Goal: Task Accomplishment & Management: Complete application form

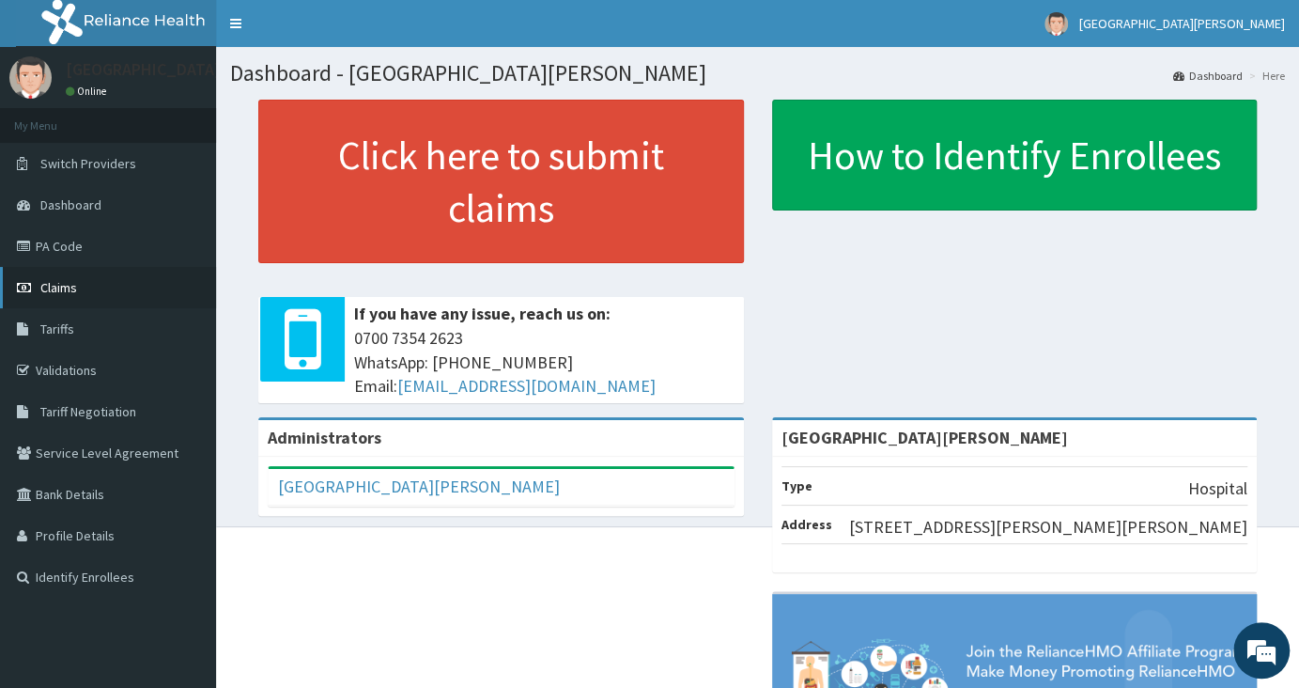
click at [75, 293] on span "Claims" at bounding box center [58, 287] width 37 height 17
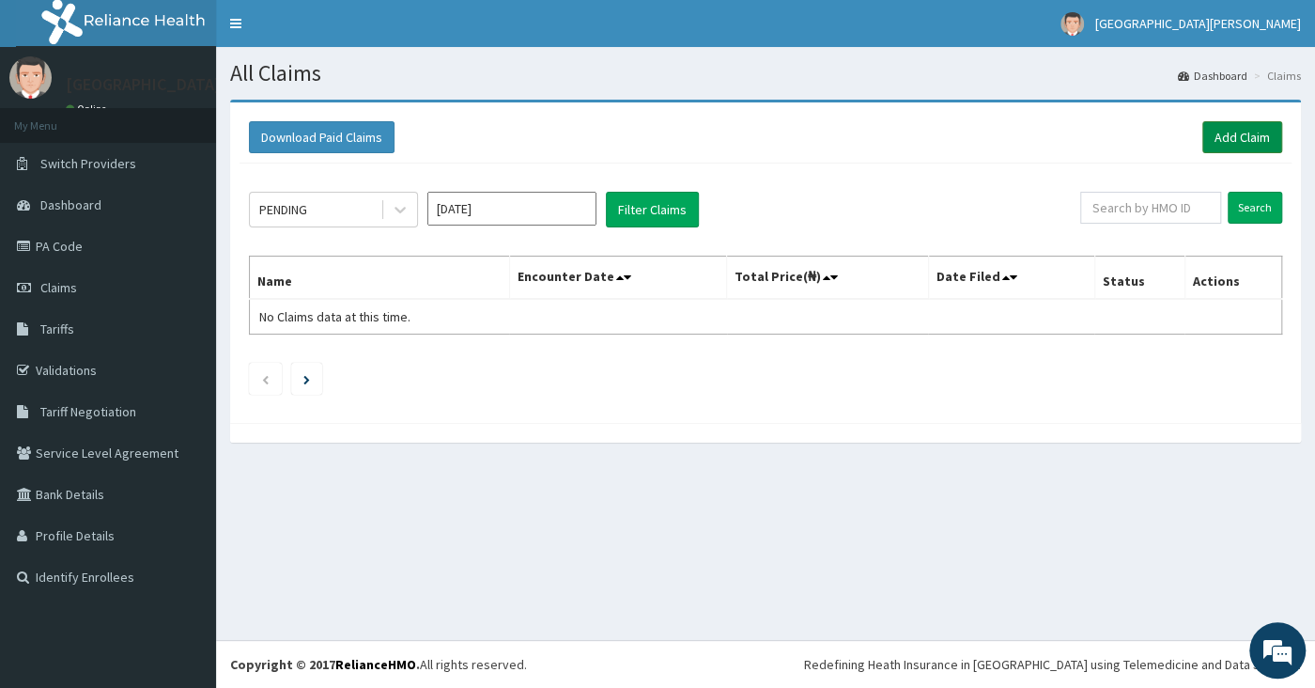
click at [1234, 147] on link "Add Claim" at bounding box center [1242, 137] width 80 height 32
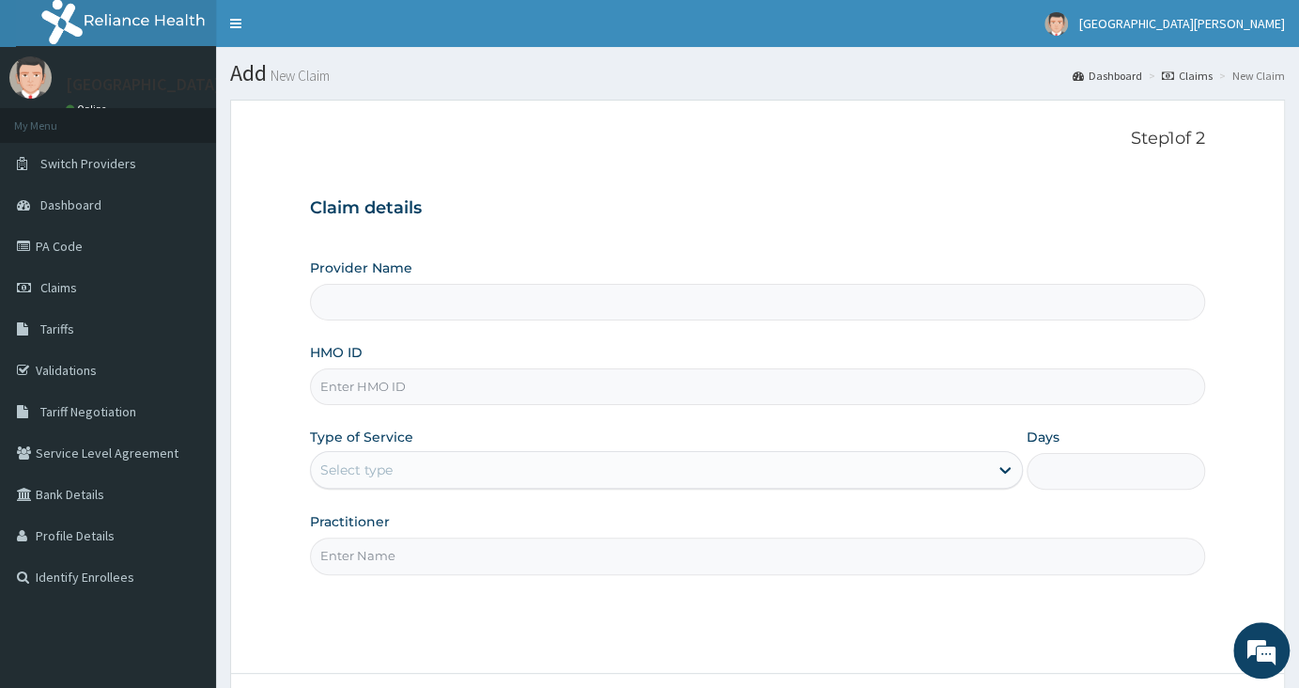
type input "[GEOGRAPHIC_DATA][PERSON_NAME]"
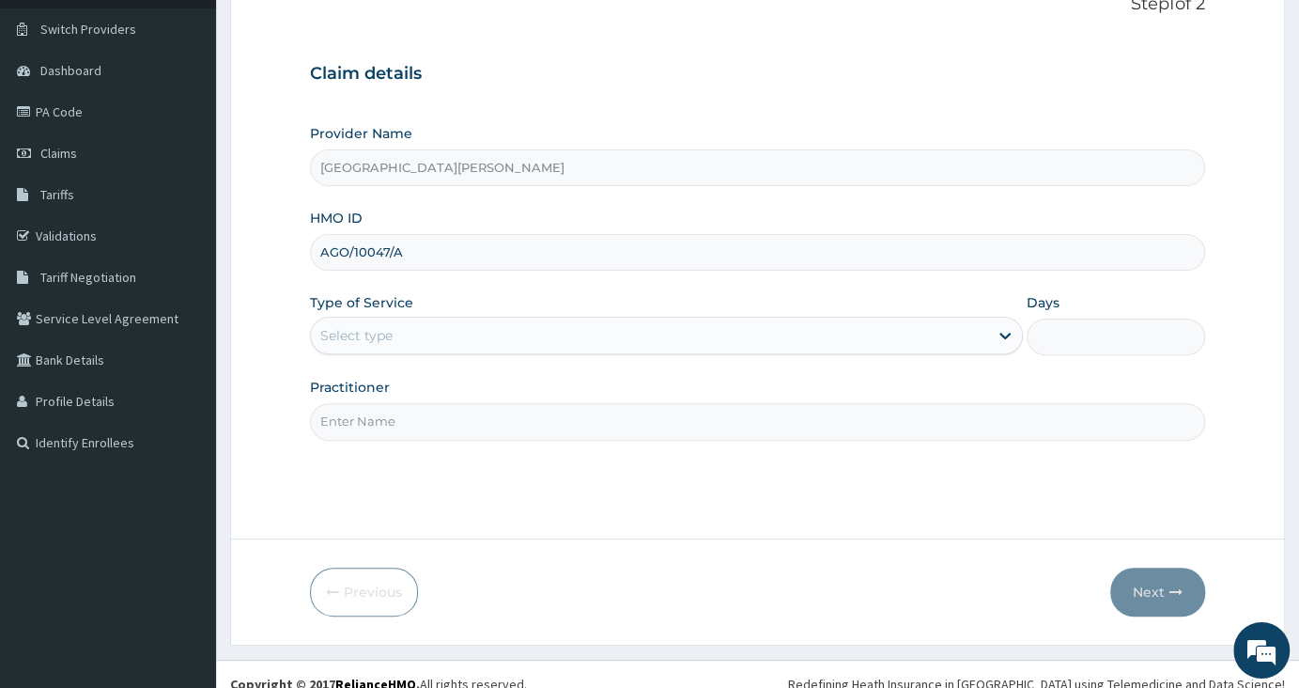
scroll to position [142, 0]
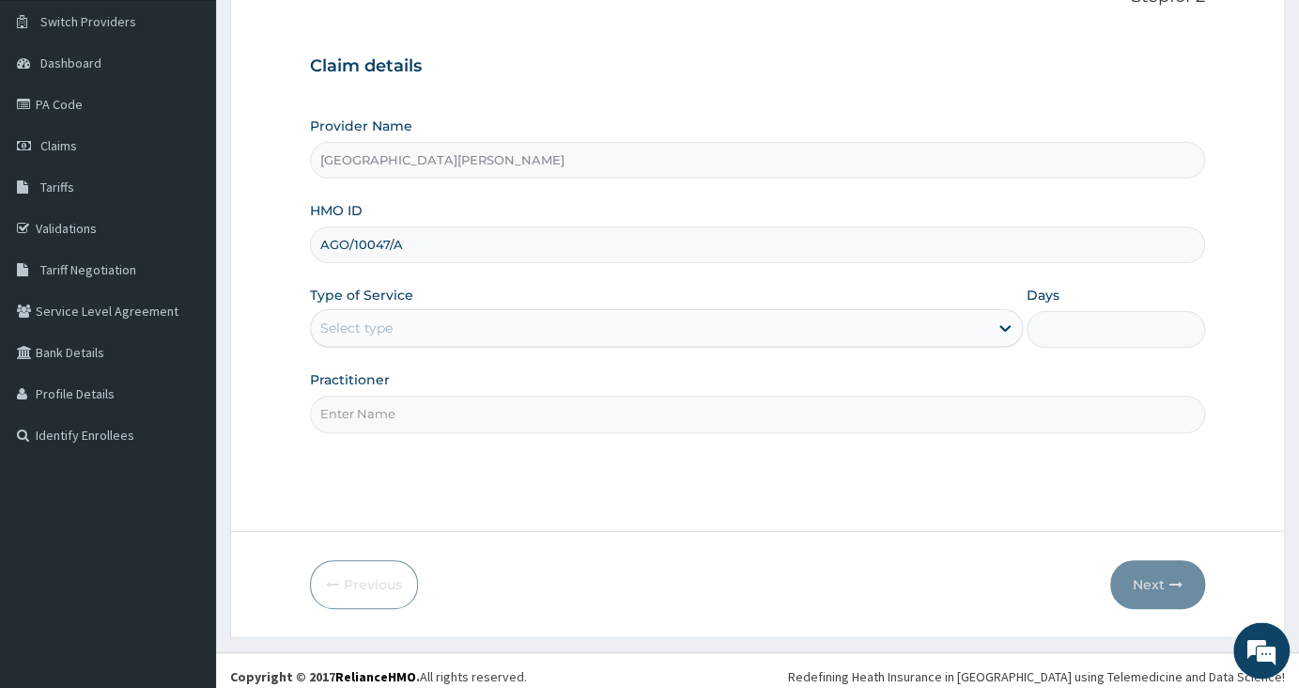
type input "AGO/10047/A"
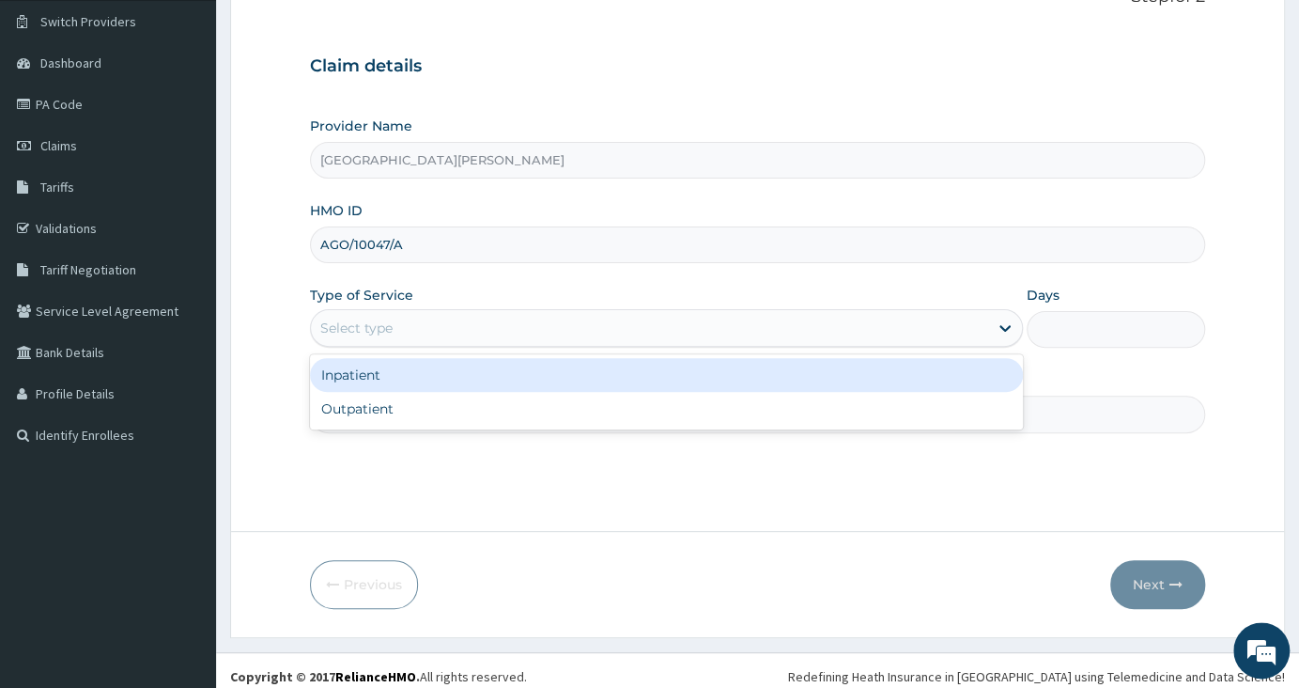
click at [422, 313] on div "Select type" at bounding box center [649, 328] width 677 height 30
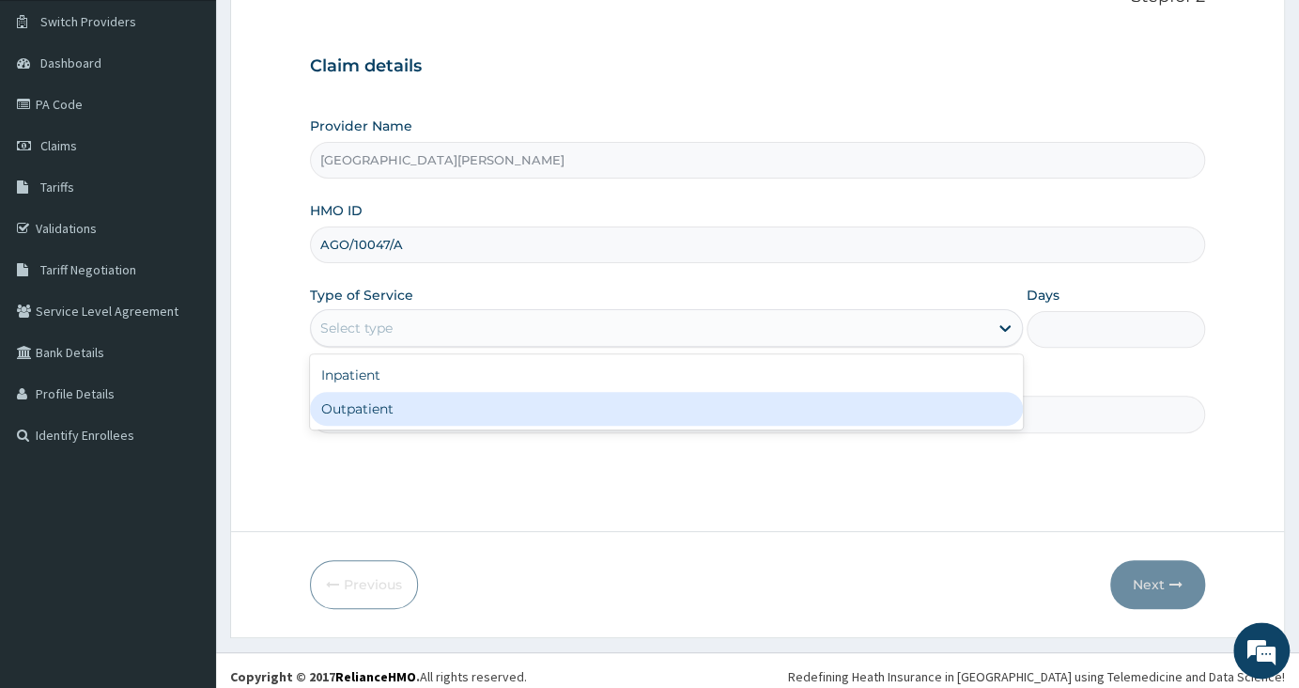
click at [381, 407] on div "Outpatient" at bounding box center [666, 409] width 713 height 34
type input "1"
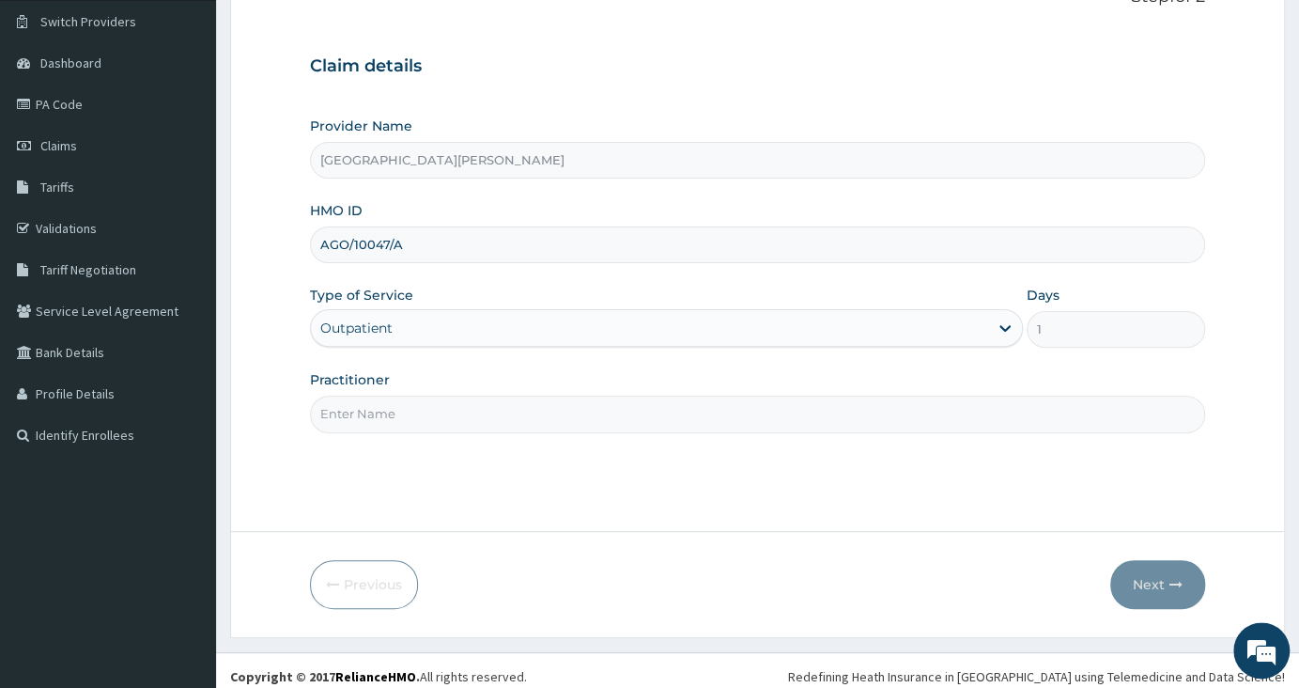
click at [381, 407] on input "Practitioner" at bounding box center [757, 413] width 895 height 37
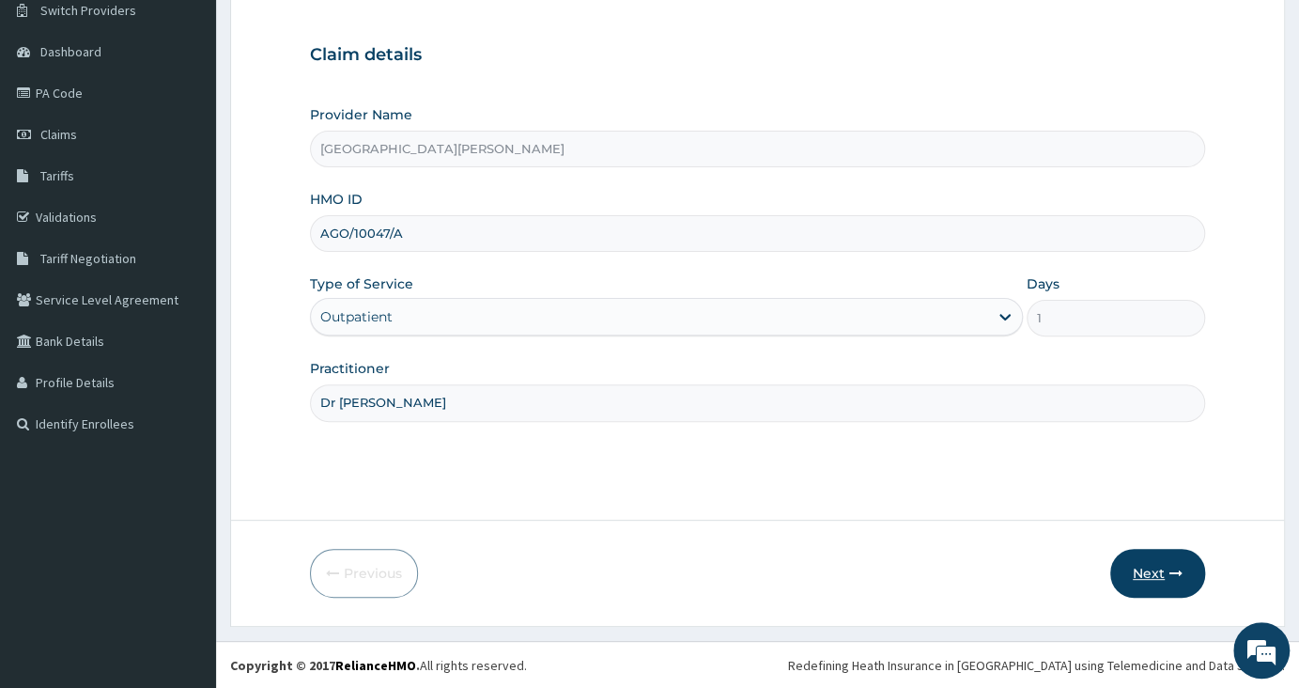
type input "Dr [PERSON_NAME]"
click at [1143, 565] on button "Next" at bounding box center [1157, 573] width 95 height 49
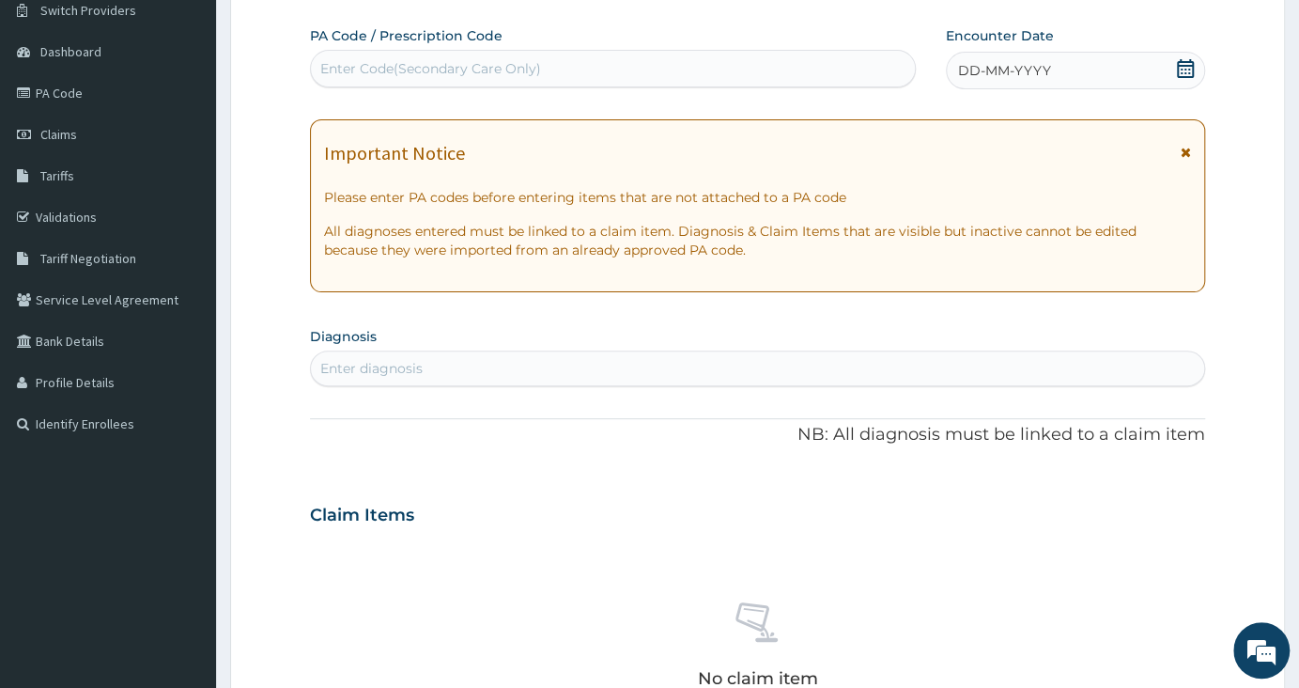
click at [1184, 70] on icon at bounding box center [1185, 68] width 19 height 19
click at [949, 376] on div "Enter diagnosis" at bounding box center [757, 368] width 893 height 30
type input "c"
click at [142, 107] on link "PA Code" at bounding box center [108, 92] width 216 height 41
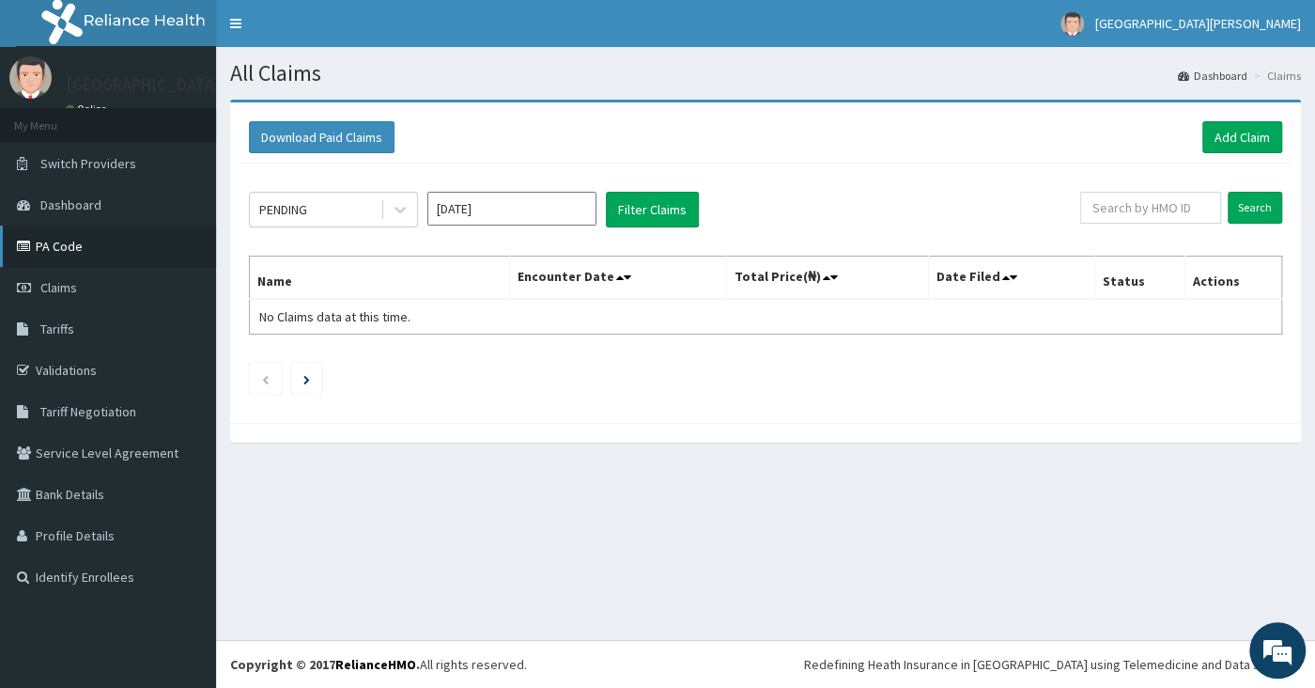
click at [97, 237] on link "PA Code" at bounding box center [108, 245] width 216 height 41
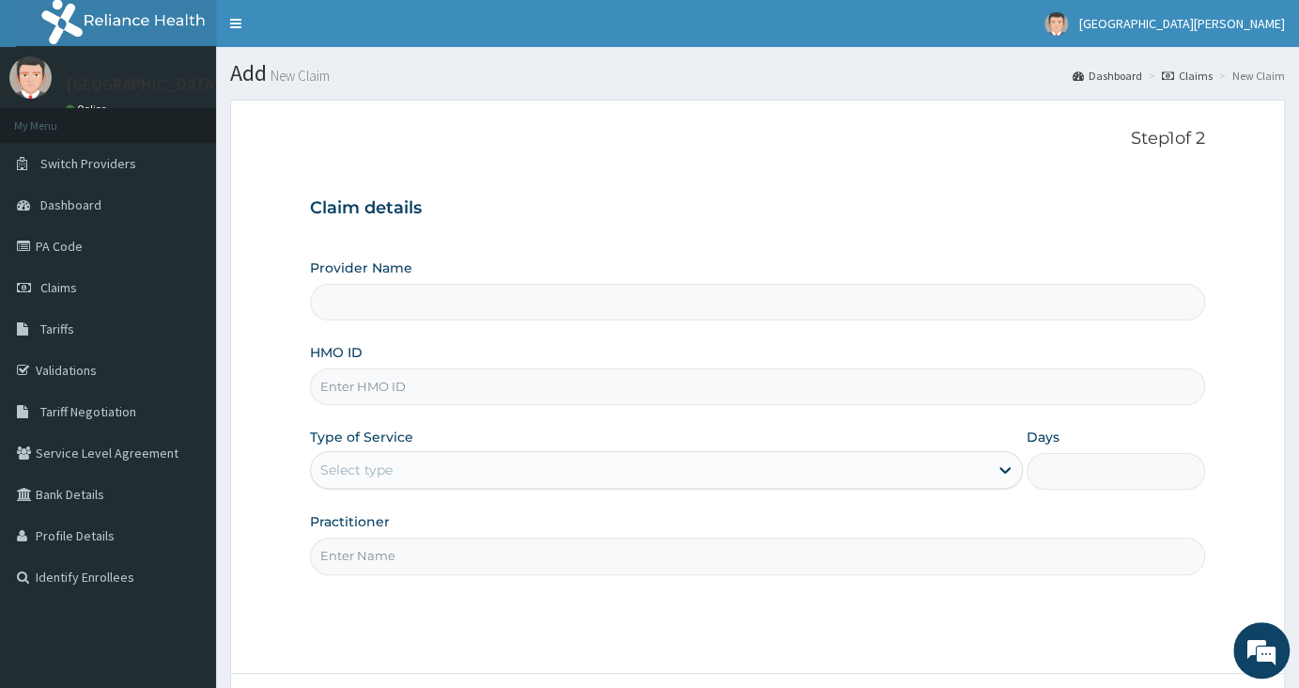
type input "[GEOGRAPHIC_DATA][PERSON_NAME]"
click at [853, 386] on input "HMO ID" at bounding box center [757, 386] width 895 height 37
type input "AGO/10047/A"
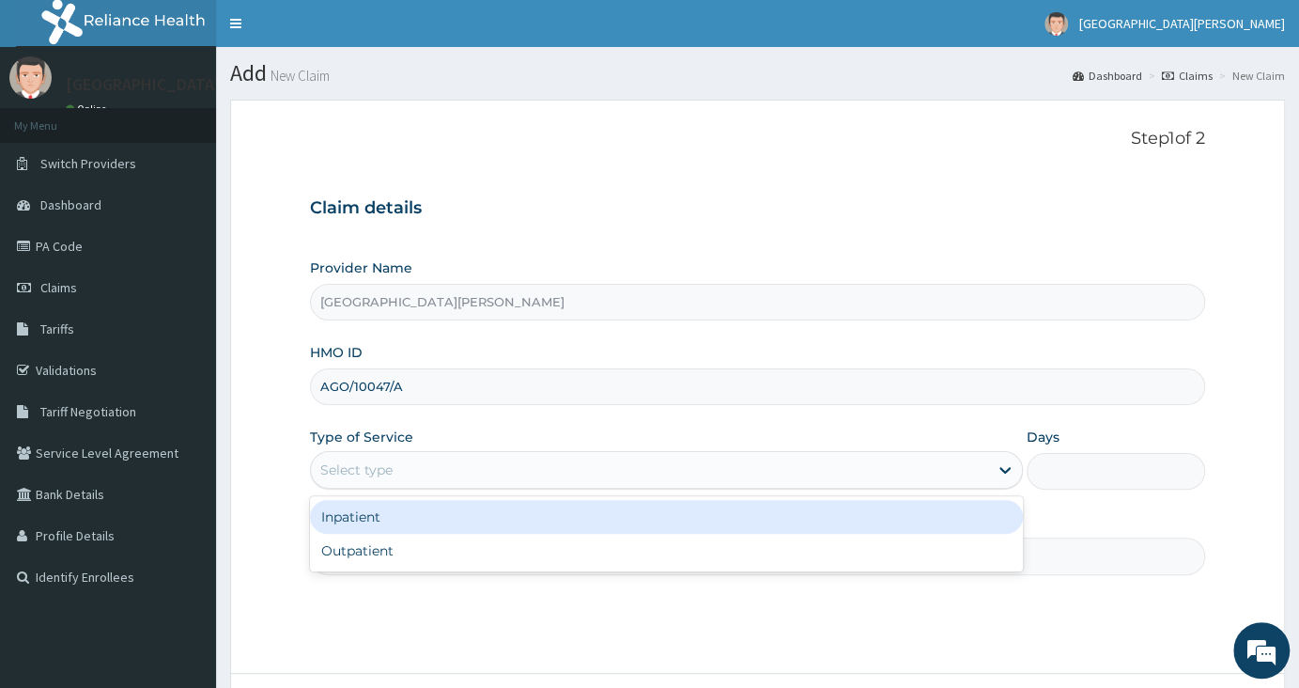
click at [803, 472] on div "Select type" at bounding box center [649, 470] width 677 height 30
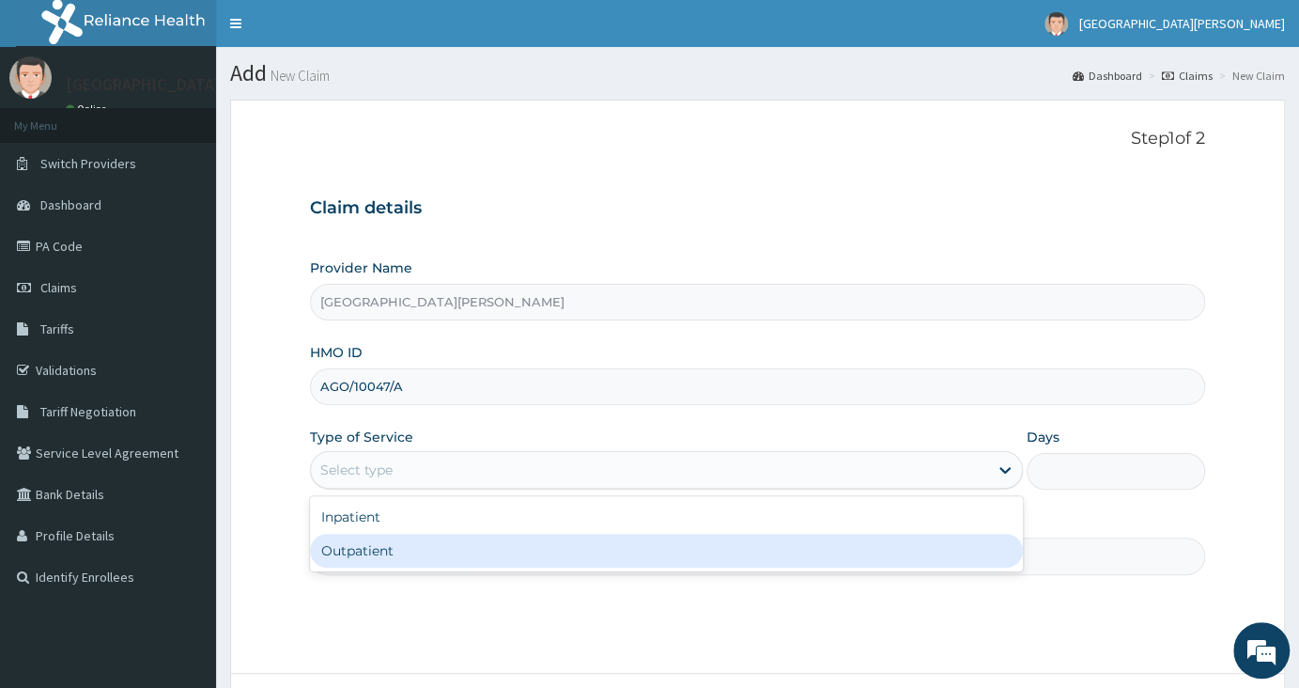
click at [737, 551] on div "Outpatient" at bounding box center [666, 551] width 713 height 34
type input "1"
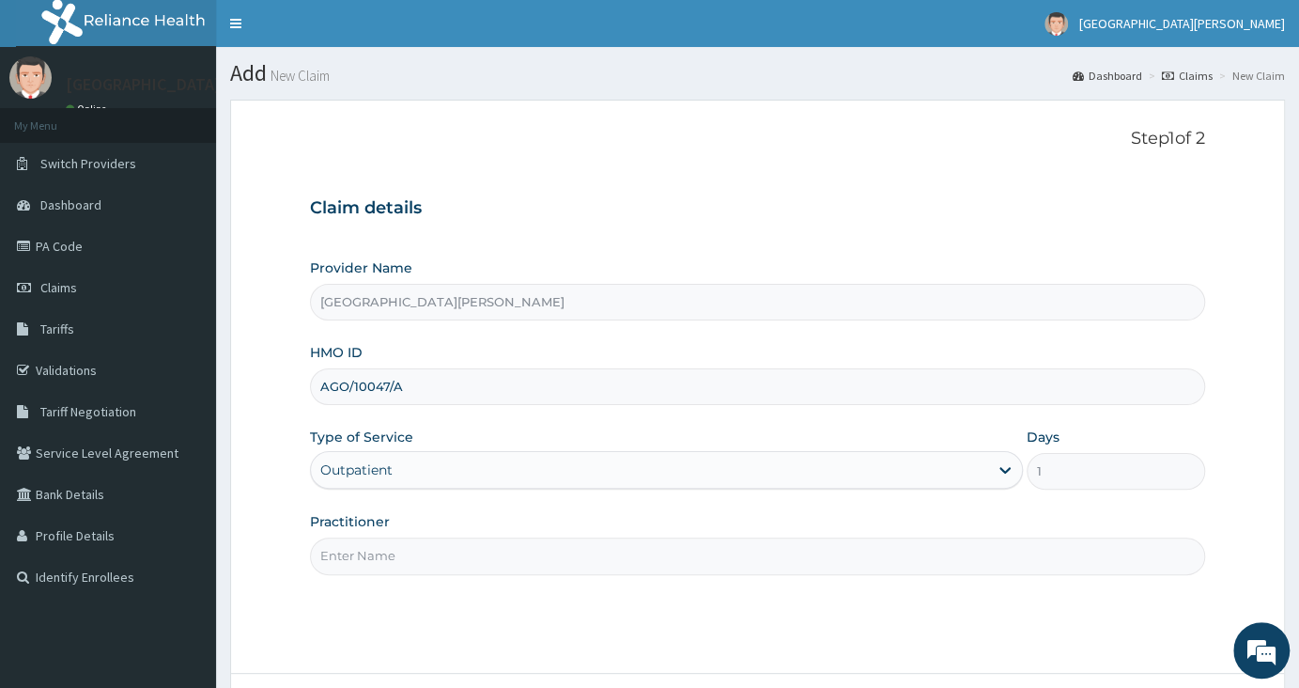
click at [737, 551] on input "Practitioner" at bounding box center [757, 555] width 895 height 37
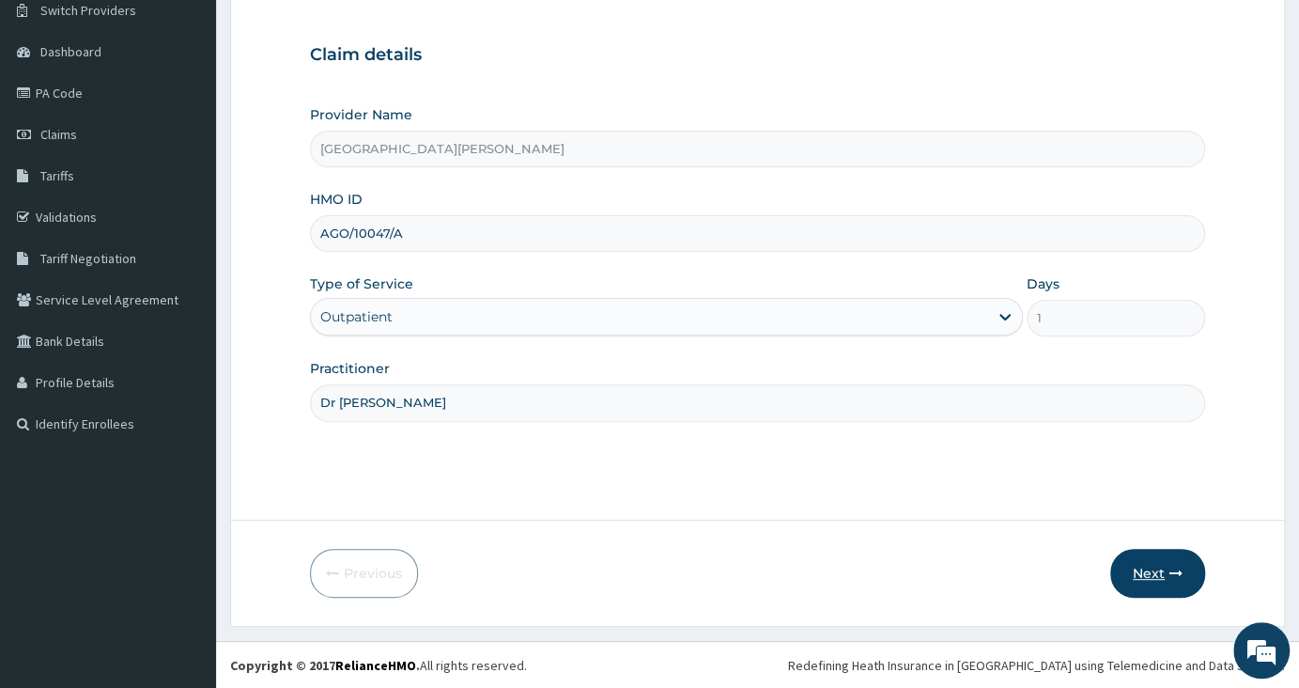
type input "Dr [PERSON_NAME]"
click at [1164, 573] on button "Next" at bounding box center [1157, 573] width 95 height 49
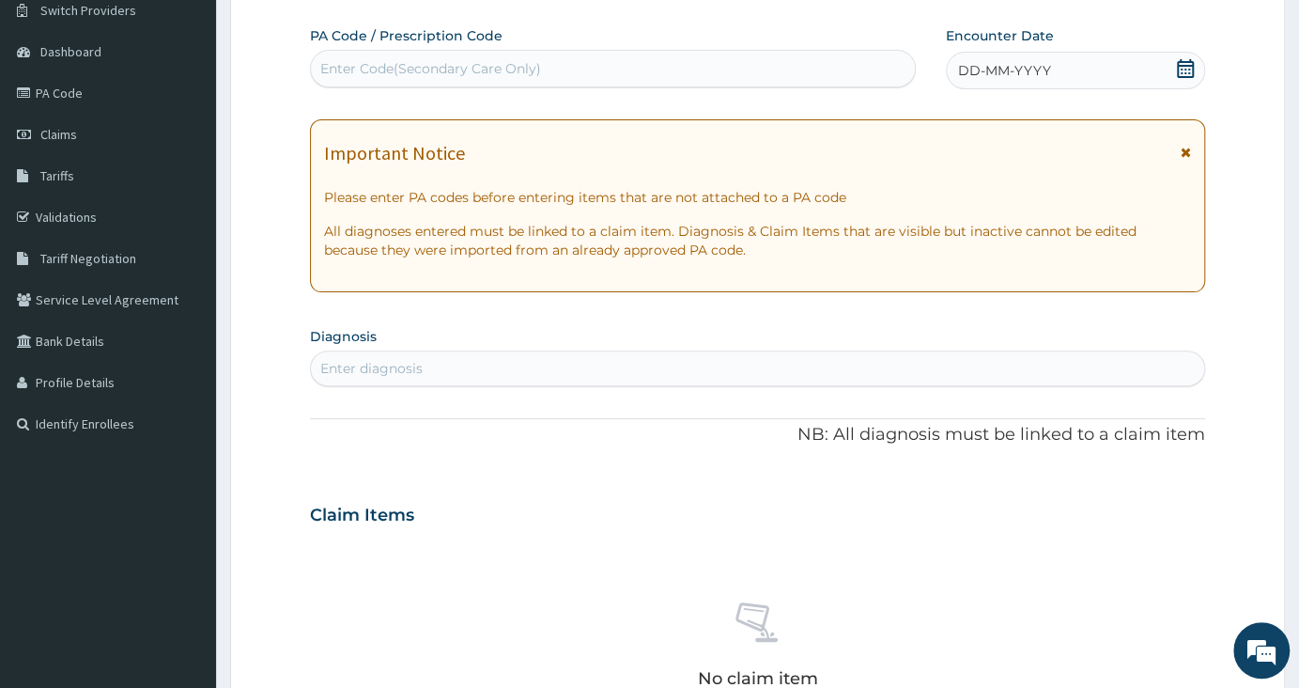
click at [658, 69] on div "Enter Code(Secondary Care Only)" at bounding box center [613, 69] width 604 height 30
paste input "PA/B53425"
type input "PA/B53425"
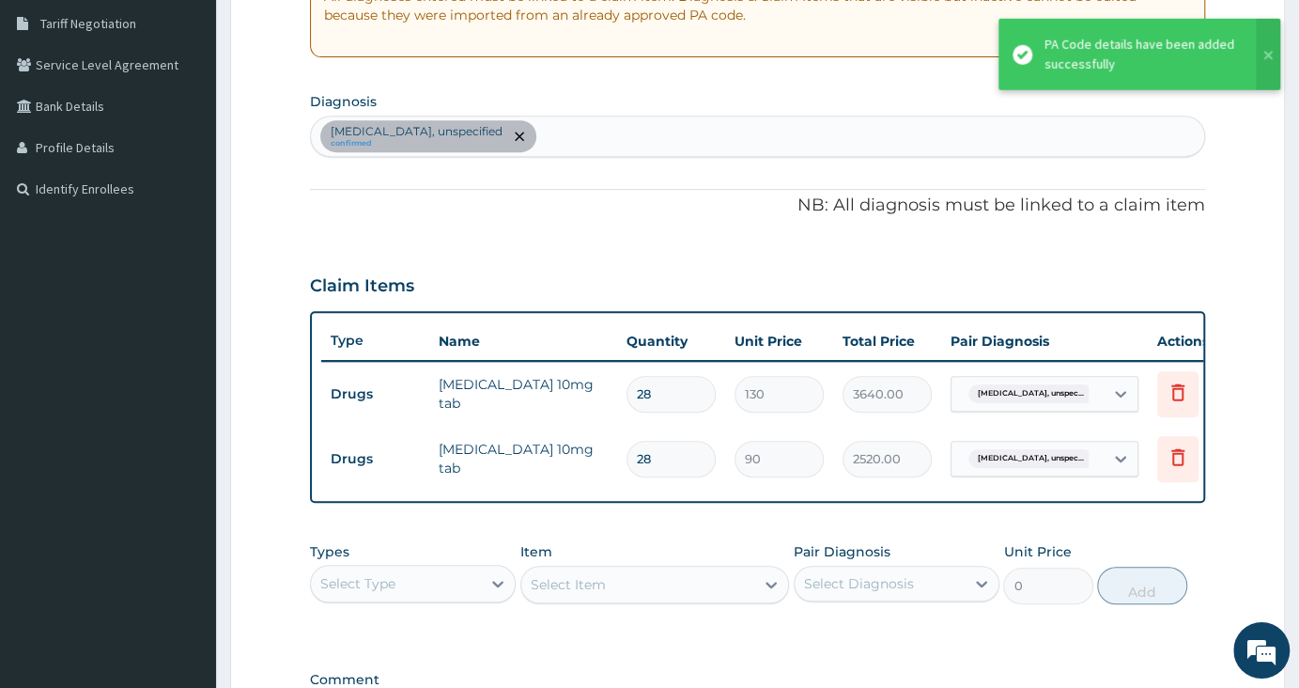
scroll to position [395, 0]
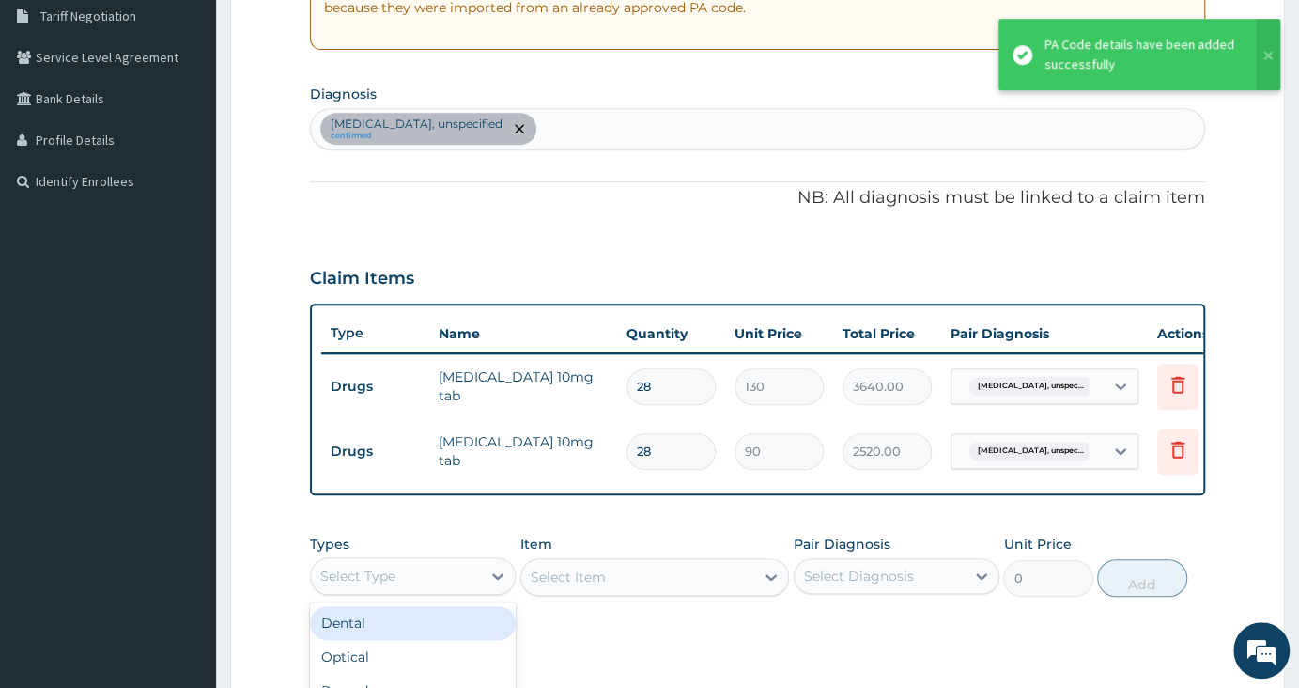
click at [441, 583] on div "Select Type" at bounding box center [396, 576] width 170 height 30
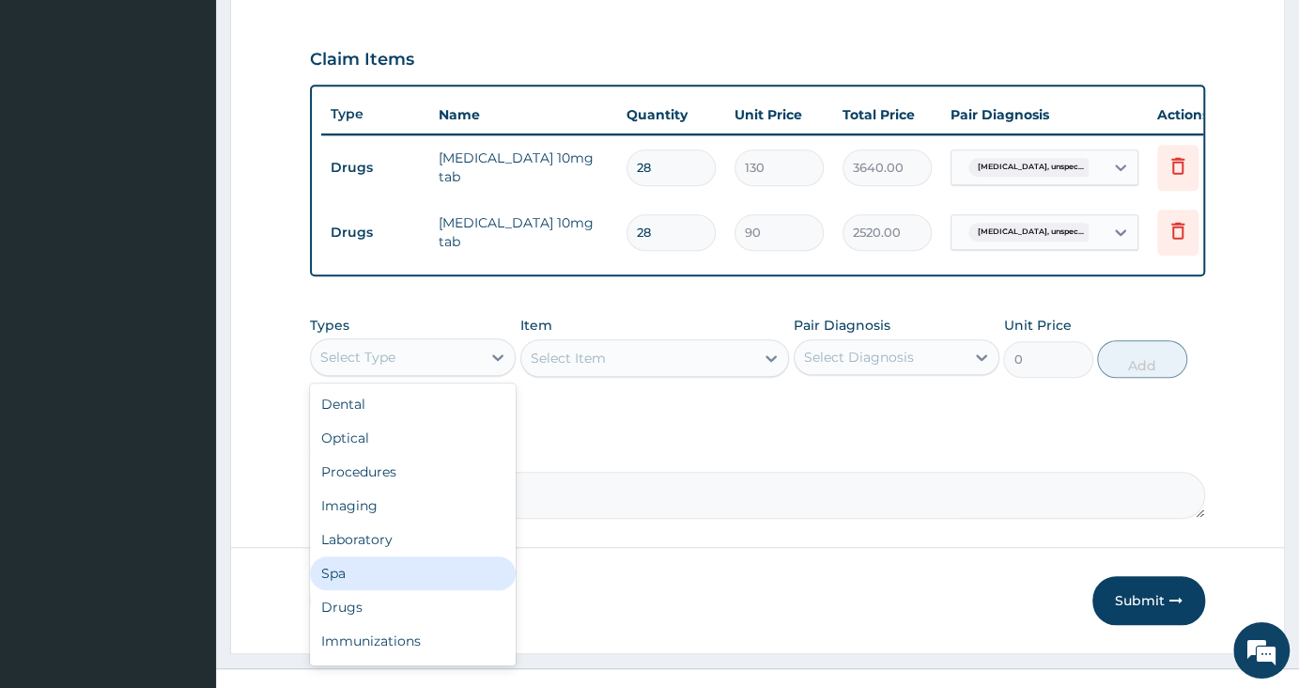
scroll to position [615, 0]
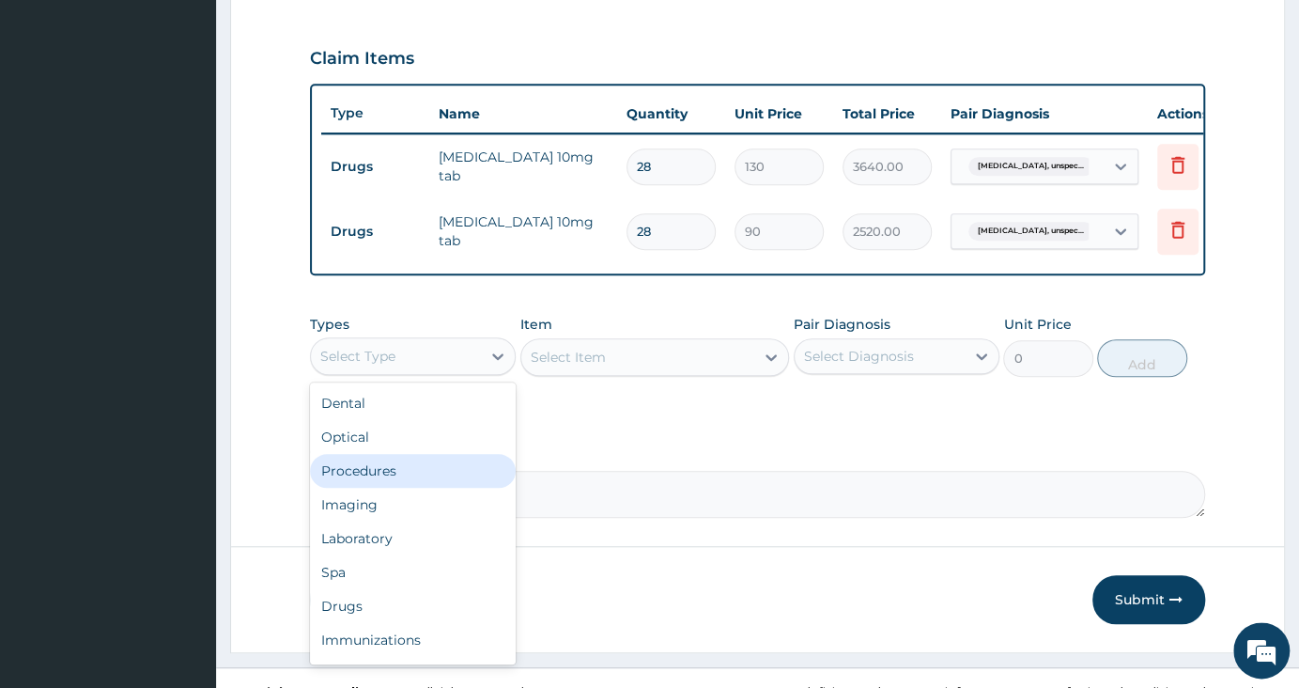
click at [425, 488] on div "Procedures" at bounding box center [413, 471] width 206 height 34
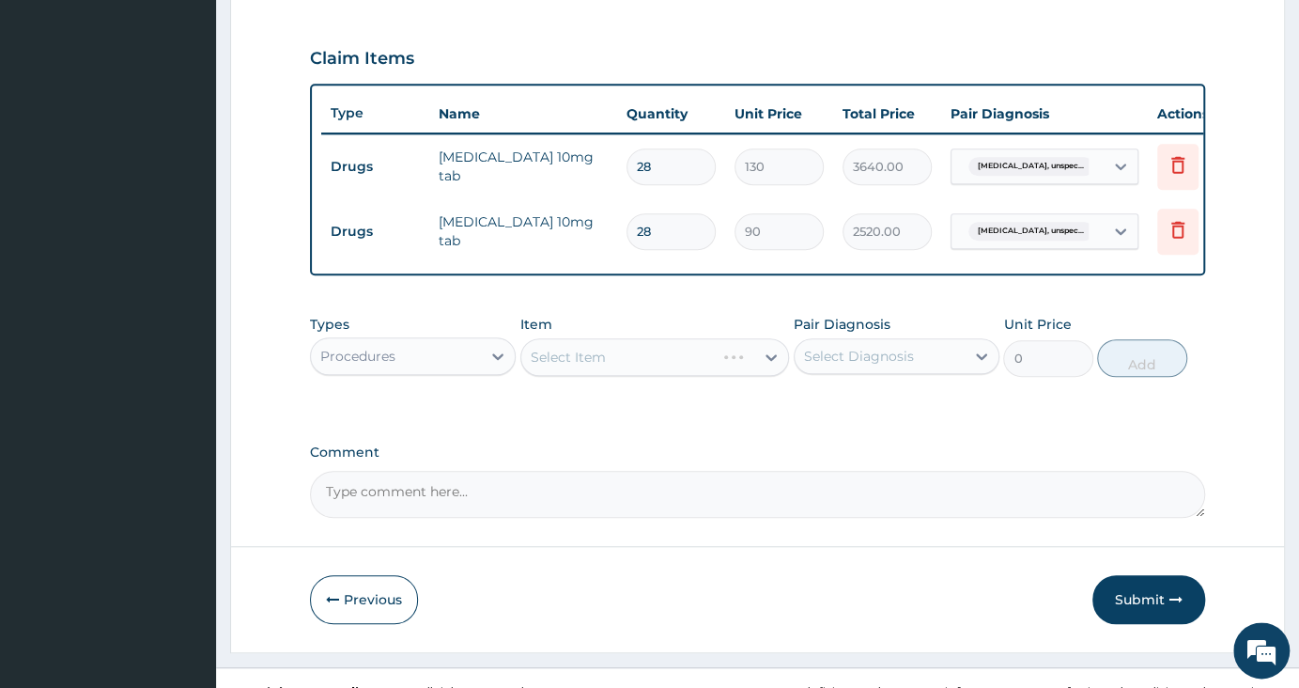
click at [638, 376] on div "Select Item" at bounding box center [654, 357] width 269 height 38
click at [638, 372] on div "Select Item" at bounding box center [637, 357] width 233 height 30
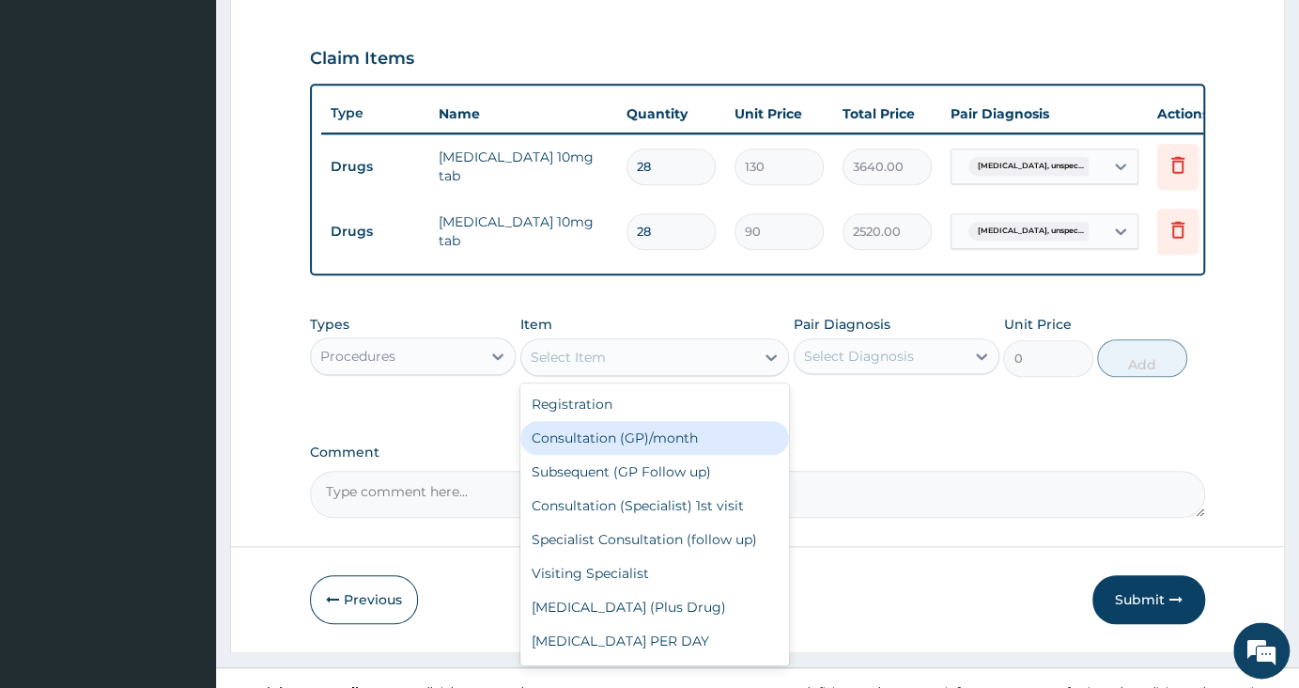
click at [617, 455] on div "Consultation (GP)/month" at bounding box center [654, 438] width 269 height 34
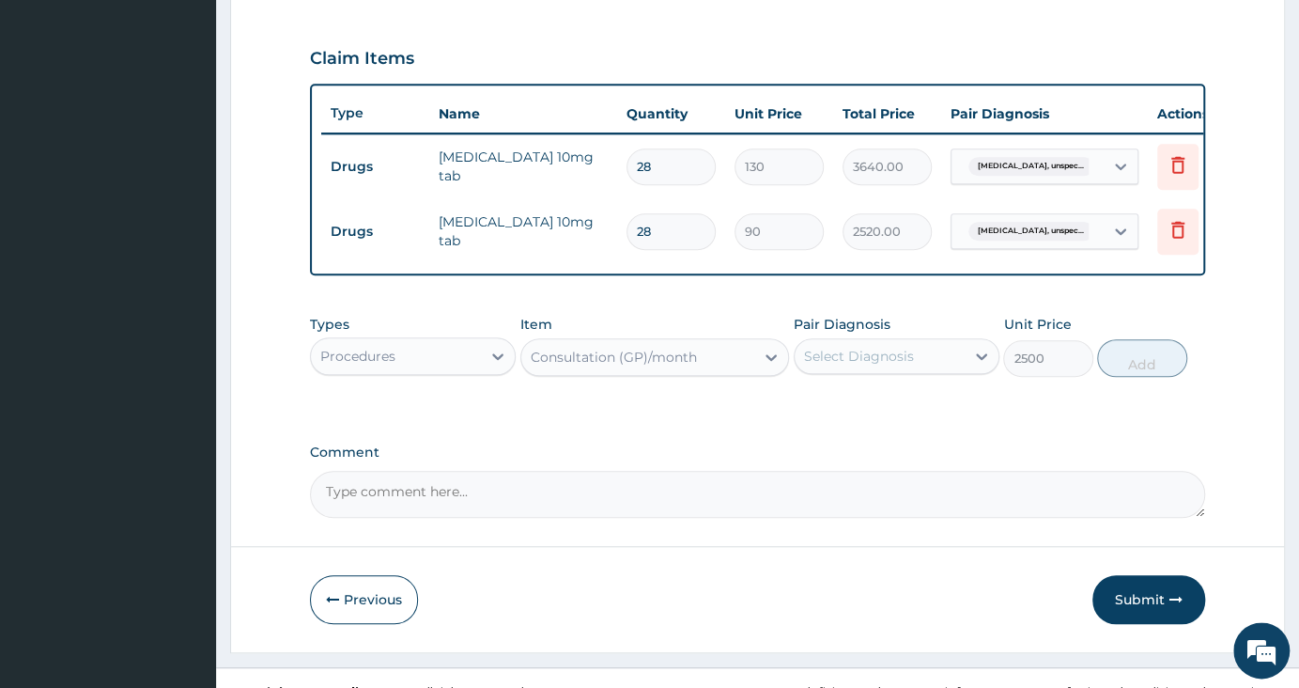
type input "2500"
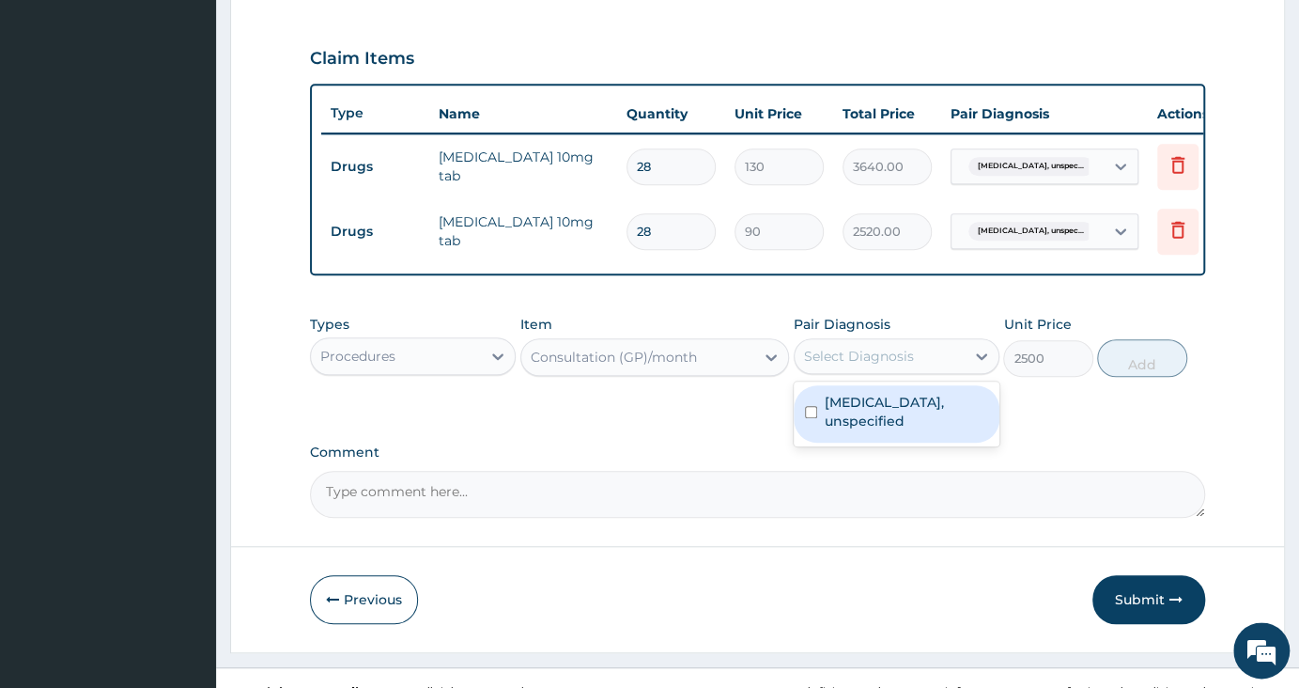
click at [869, 365] on div "Select Diagnosis" at bounding box center [859, 356] width 110 height 19
checkbox input "true"
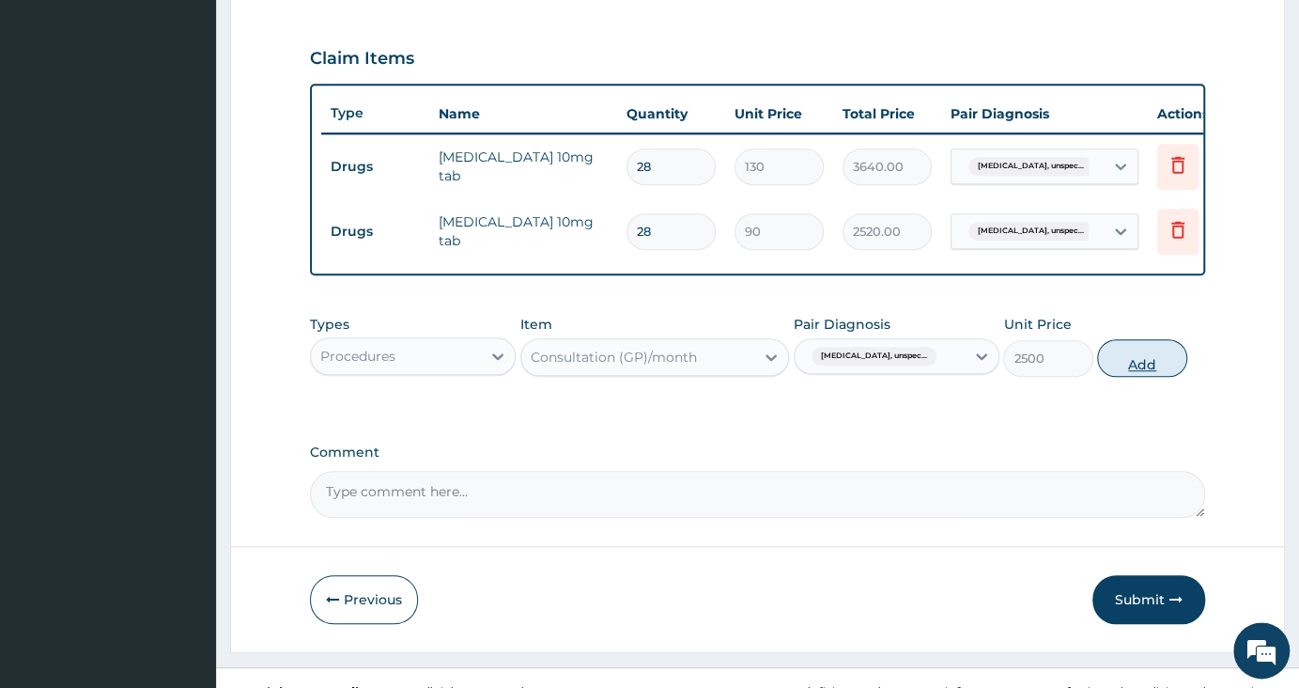
click at [1119, 357] on button "Add" at bounding box center [1141, 358] width 89 height 38
type input "0"
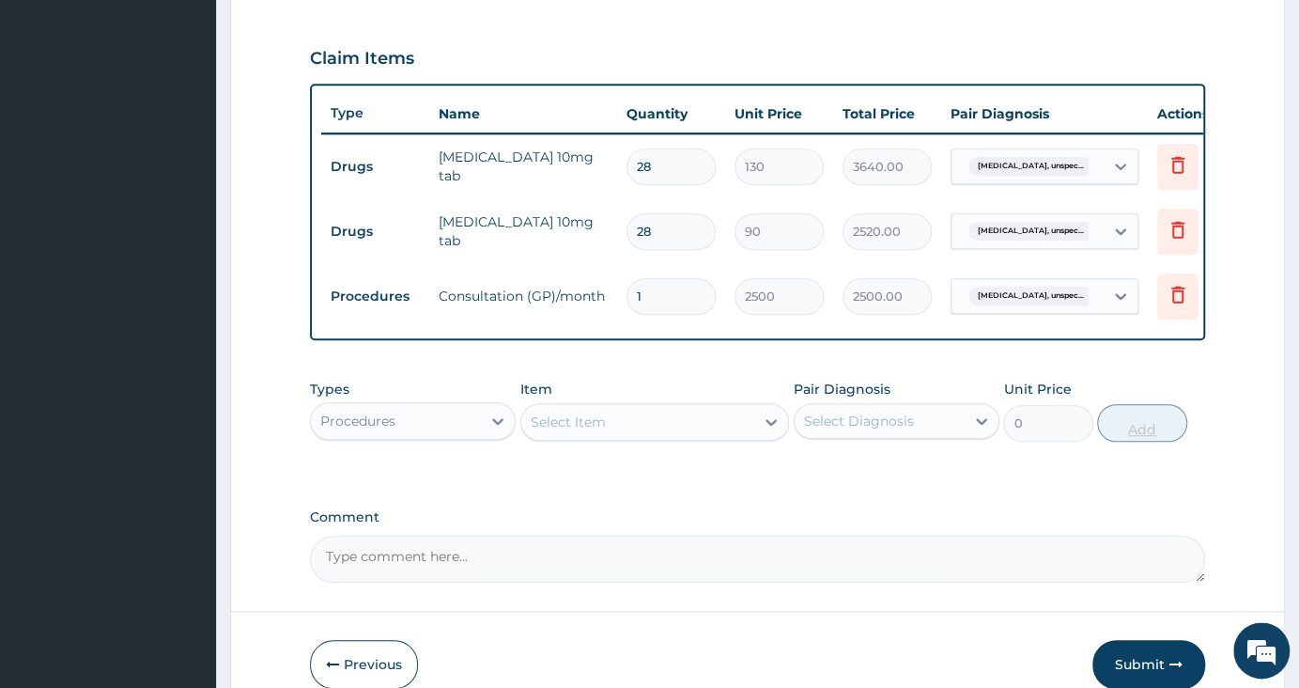
scroll to position [719, 0]
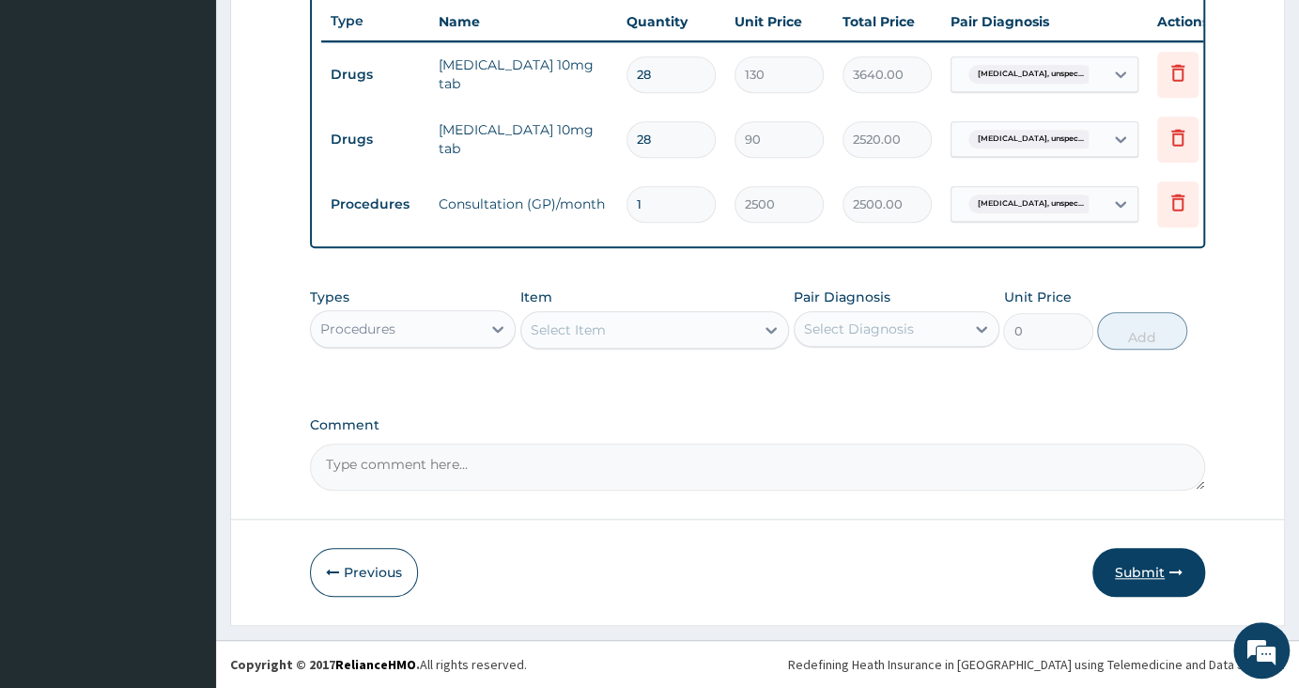
click at [1128, 565] on button "Submit" at bounding box center [1148, 572] width 113 height 49
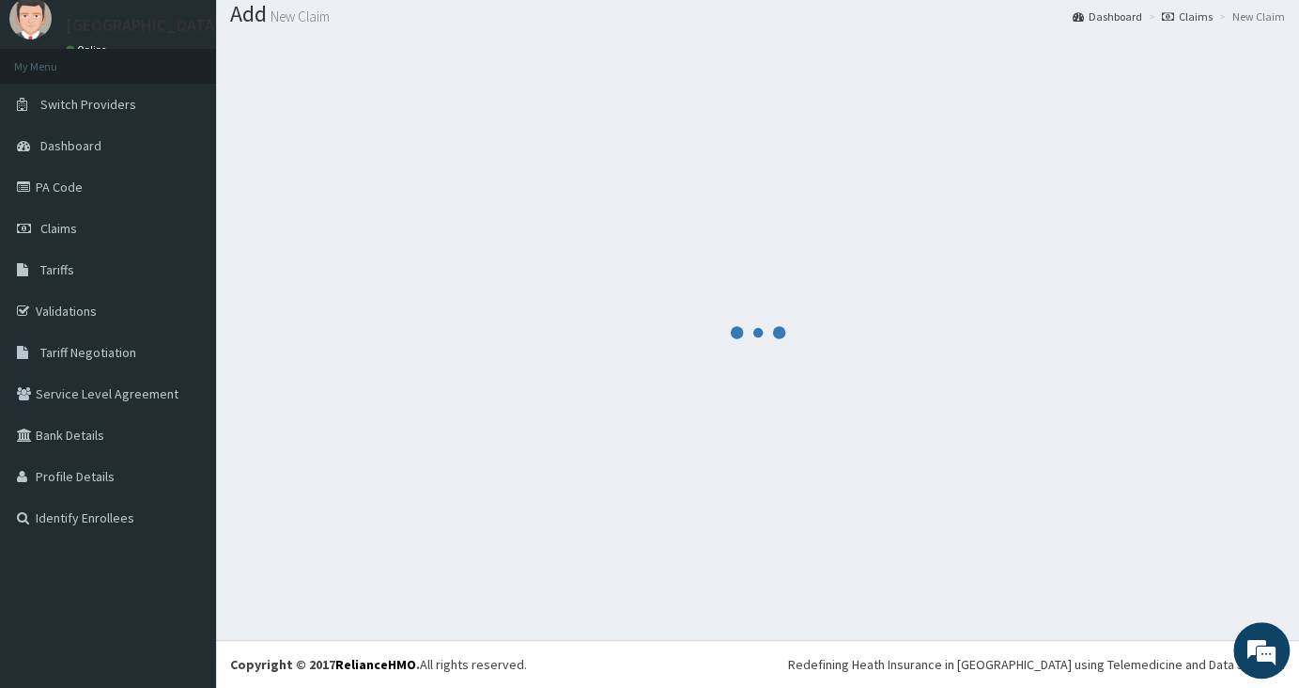
scroll to position [58, 0]
